Goal: Find specific page/section: Find specific page/section

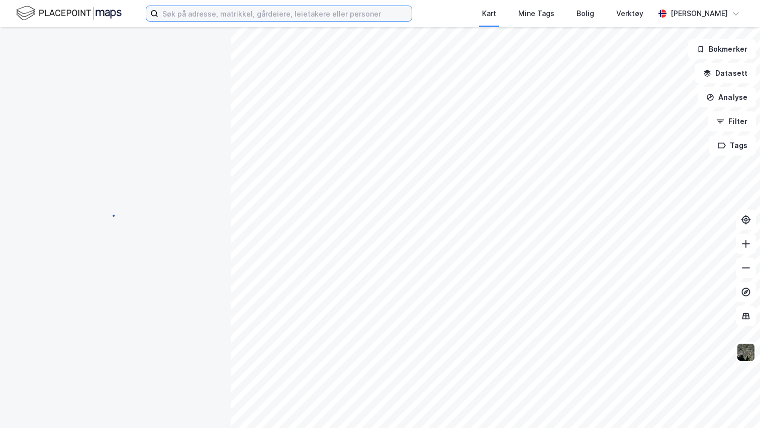
click at [223, 13] on input at bounding box center [284, 13] width 253 height 15
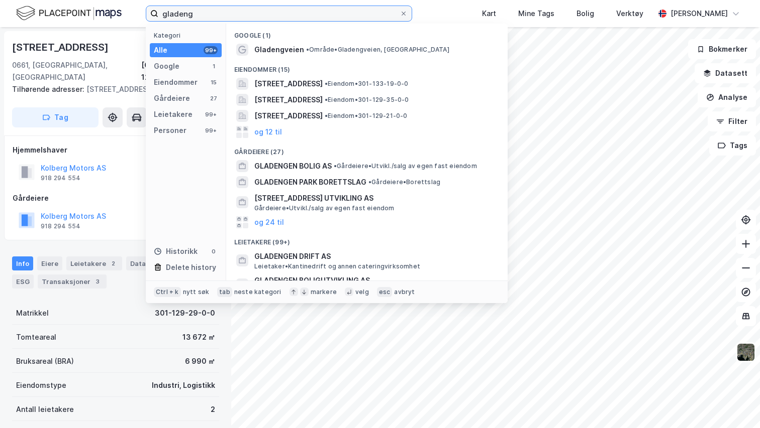
type input "gladeng"
